Goal: Information Seeking & Learning: Learn about a topic

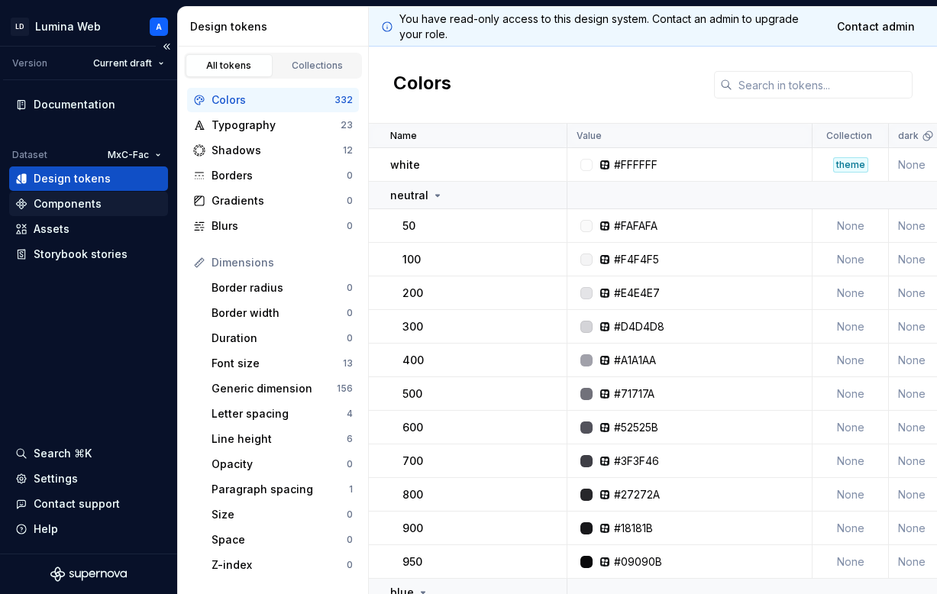
click at [76, 205] on div "Components" at bounding box center [68, 203] width 68 height 15
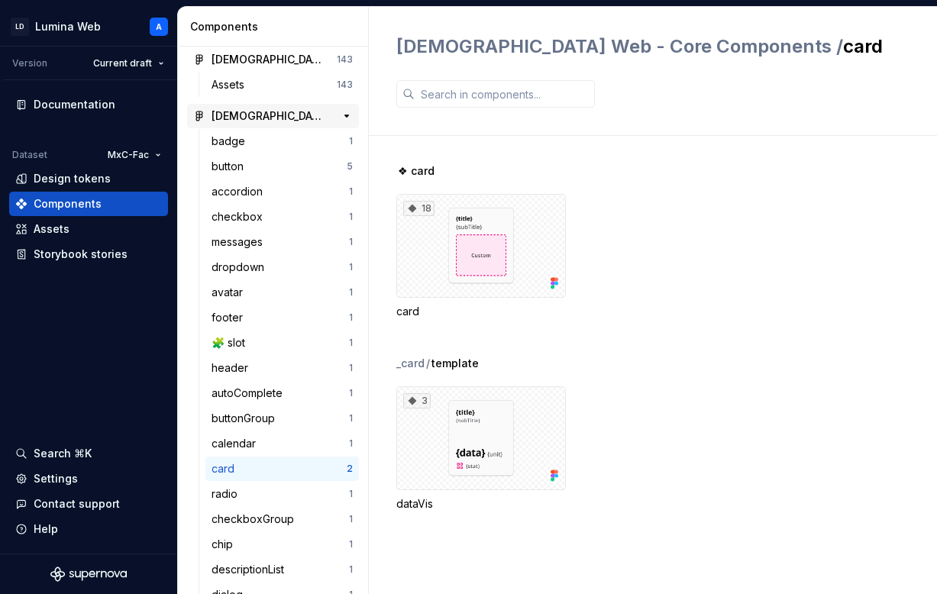
scroll to position [98, 0]
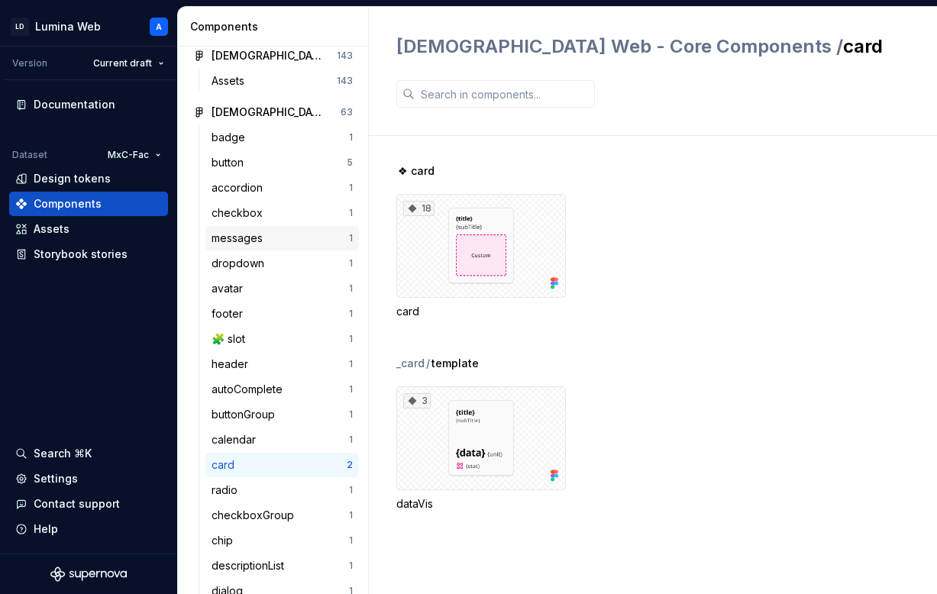
click at [241, 248] on div "messages 1" at bounding box center [281, 238] width 153 height 24
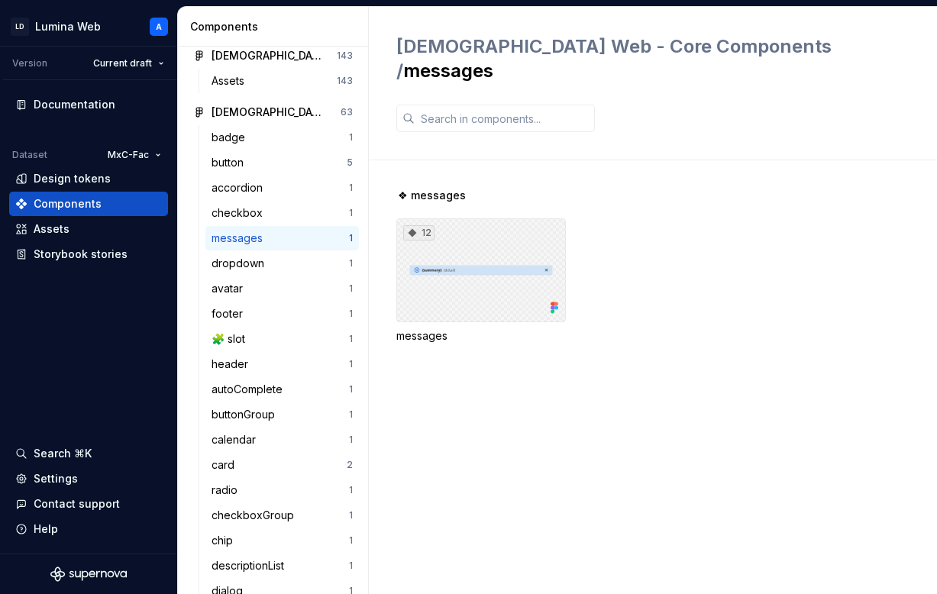
click at [466, 279] on div "12" at bounding box center [481, 270] width 170 height 104
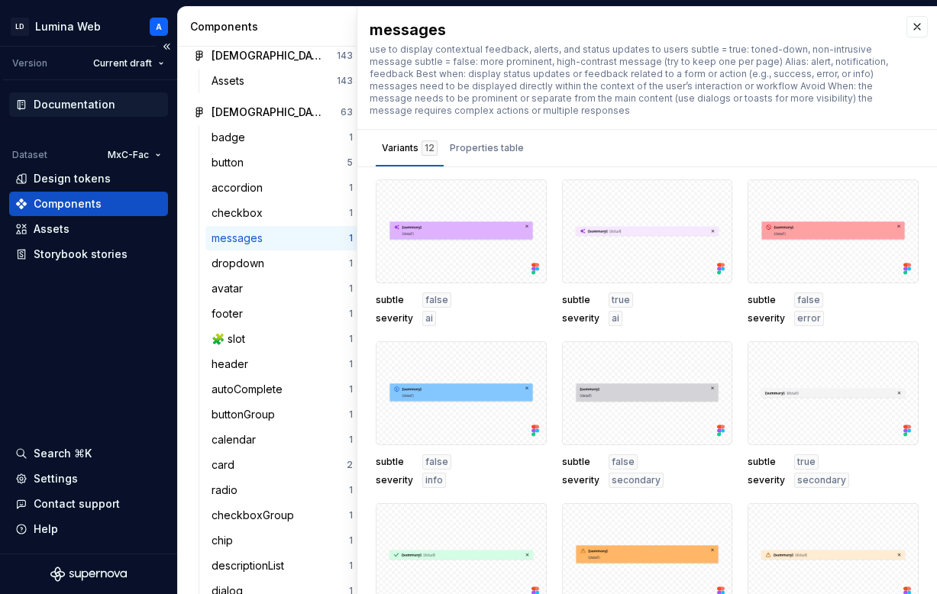
click at [95, 105] on div "Documentation" at bounding box center [75, 104] width 82 height 15
